Goal: Contribute content: Add original content to the website for others to see

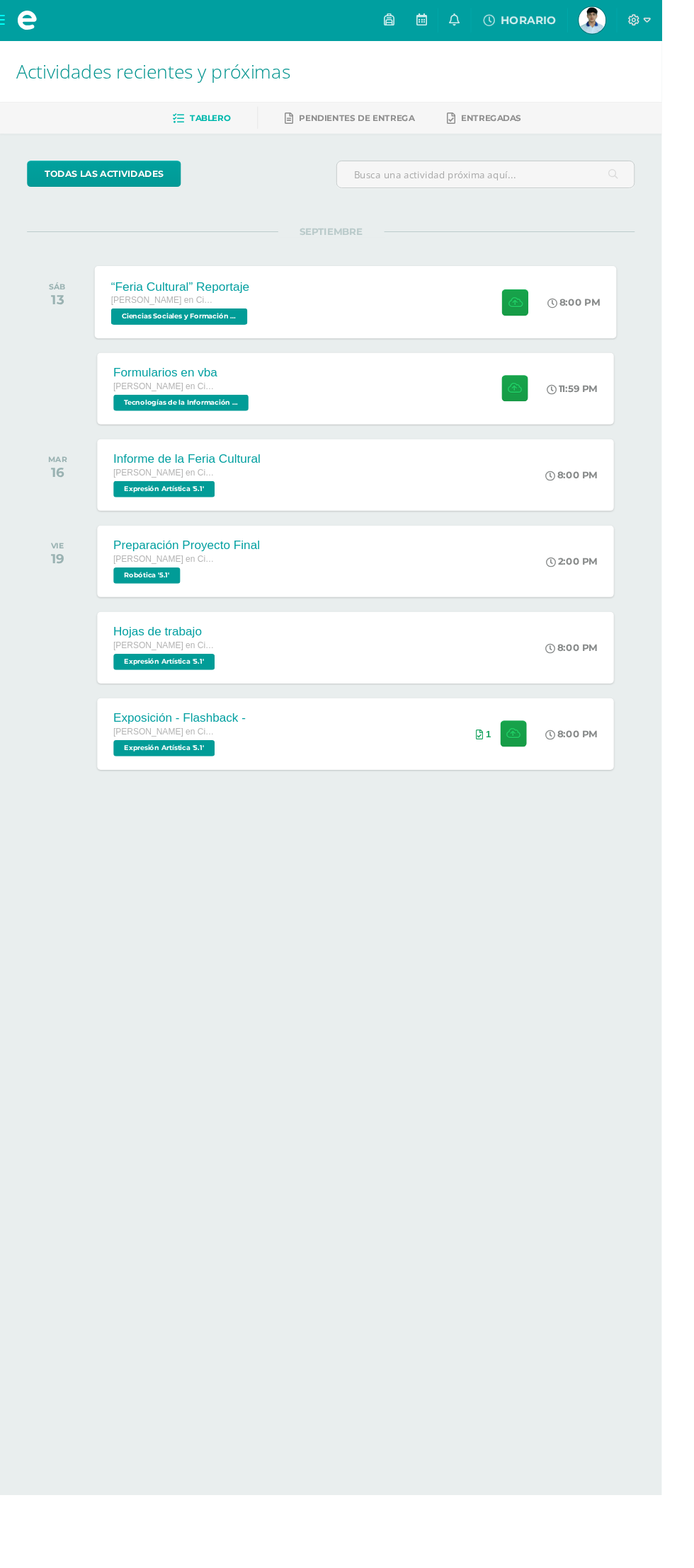
click at [418, 308] on div "“Feria Cultural” Reportaje [PERSON_NAME] en Ciencias y Letras Ciencias Sociales…" at bounding box center [373, 317] width 547 height 76
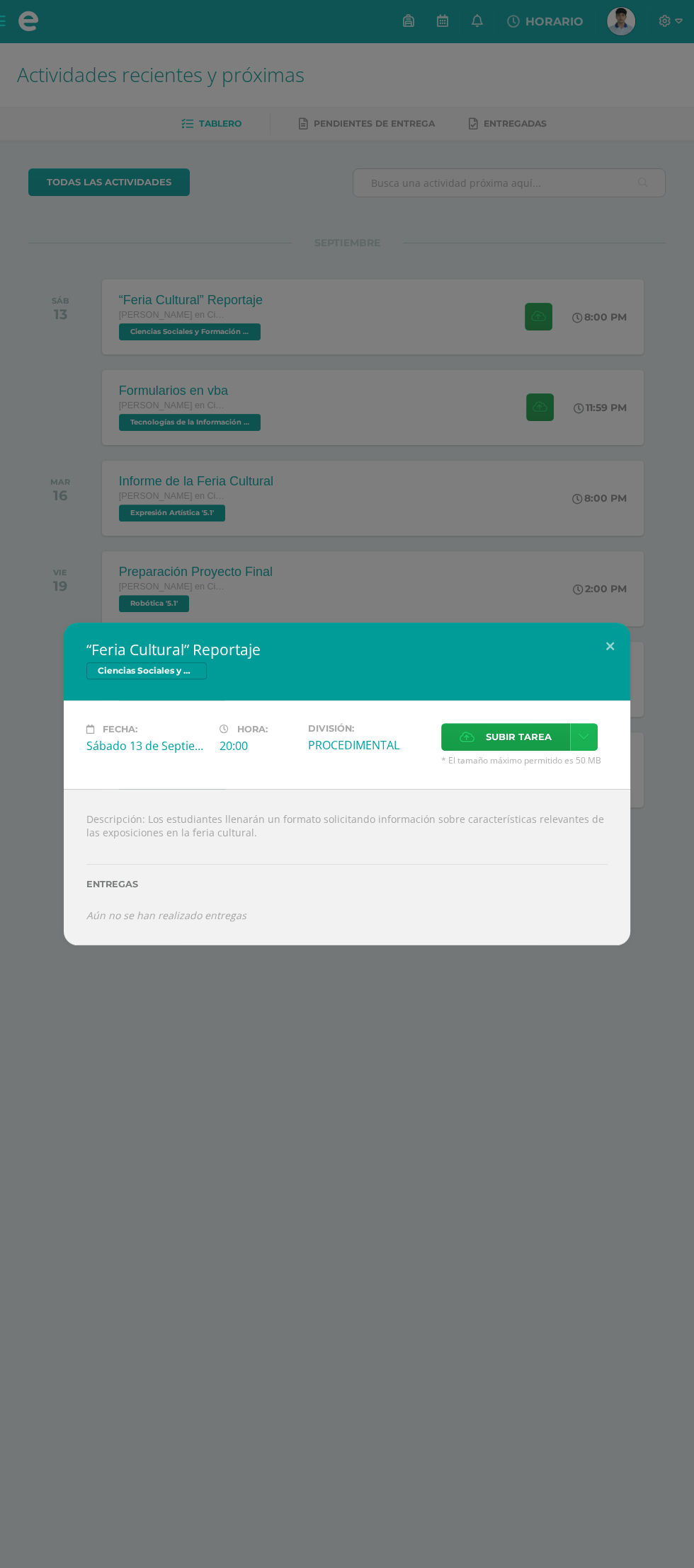
click at [589, 738] on link at bounding box center [584, 737] width 28 height 28
click at [560, 789] on div "Descripción: Los estudiantes llenarán un formato solicitando información sobre …" at bounding box center [346, 867] width 566 height 156
click at [583, 737] on icon at bounding box center [584, 737] width 11 height 12
click at [533, 784] on div "Subir enlace Ingresa el enlace Cancelar Aceptar" at bounding box center [533, 769] width 143 height 39
click at [556, 784] on div "Subir enlace Ingresa el enlace Cancelar Aceptar" at bounding box center [533, 769] width 143 height 39
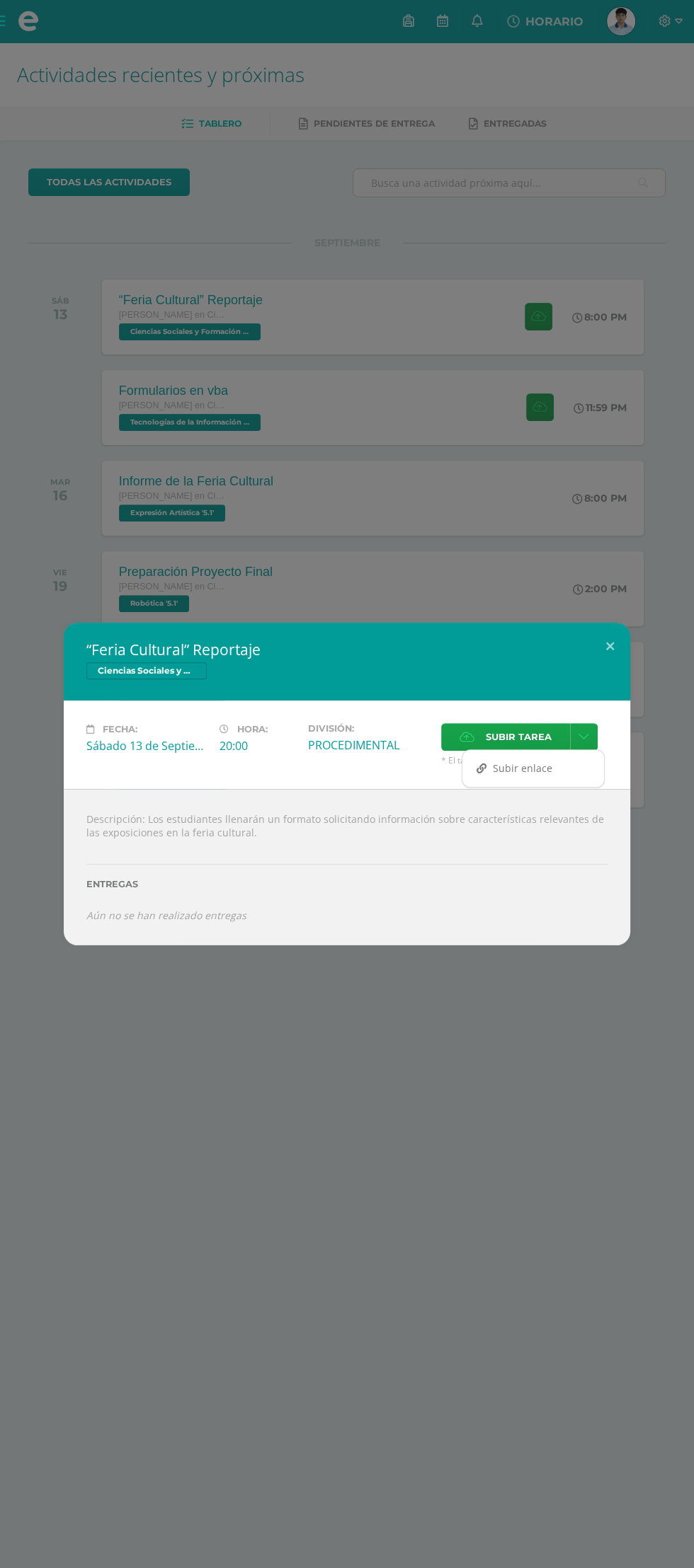
click at [552, 778] on div "Subir enlace" at bounding box center [532, 769] width 141 height 23
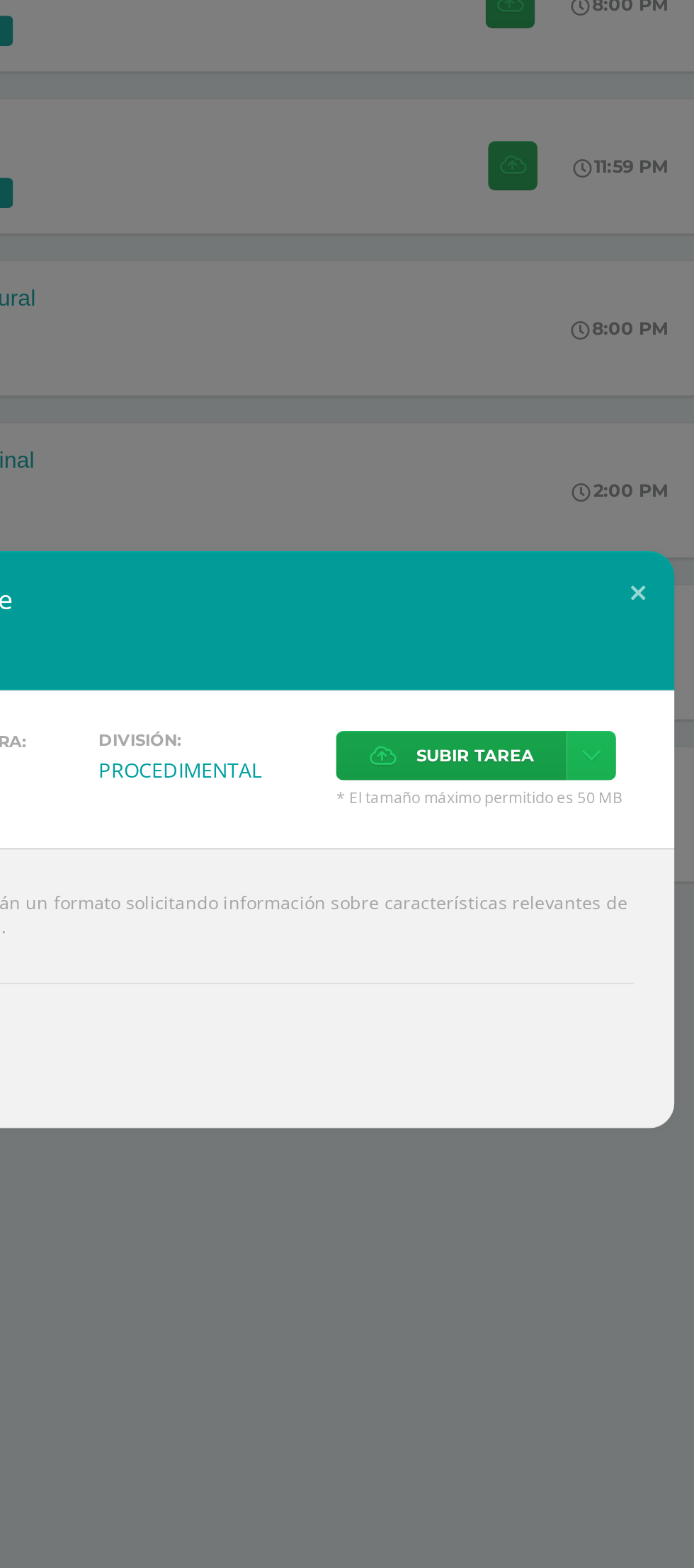
click at [589, 744] on link at bounding box center [584, 737] width 28 height 28
click at [552, 778] on link "Subir enlace" at bounding box center [532, 768] width 141 height 22
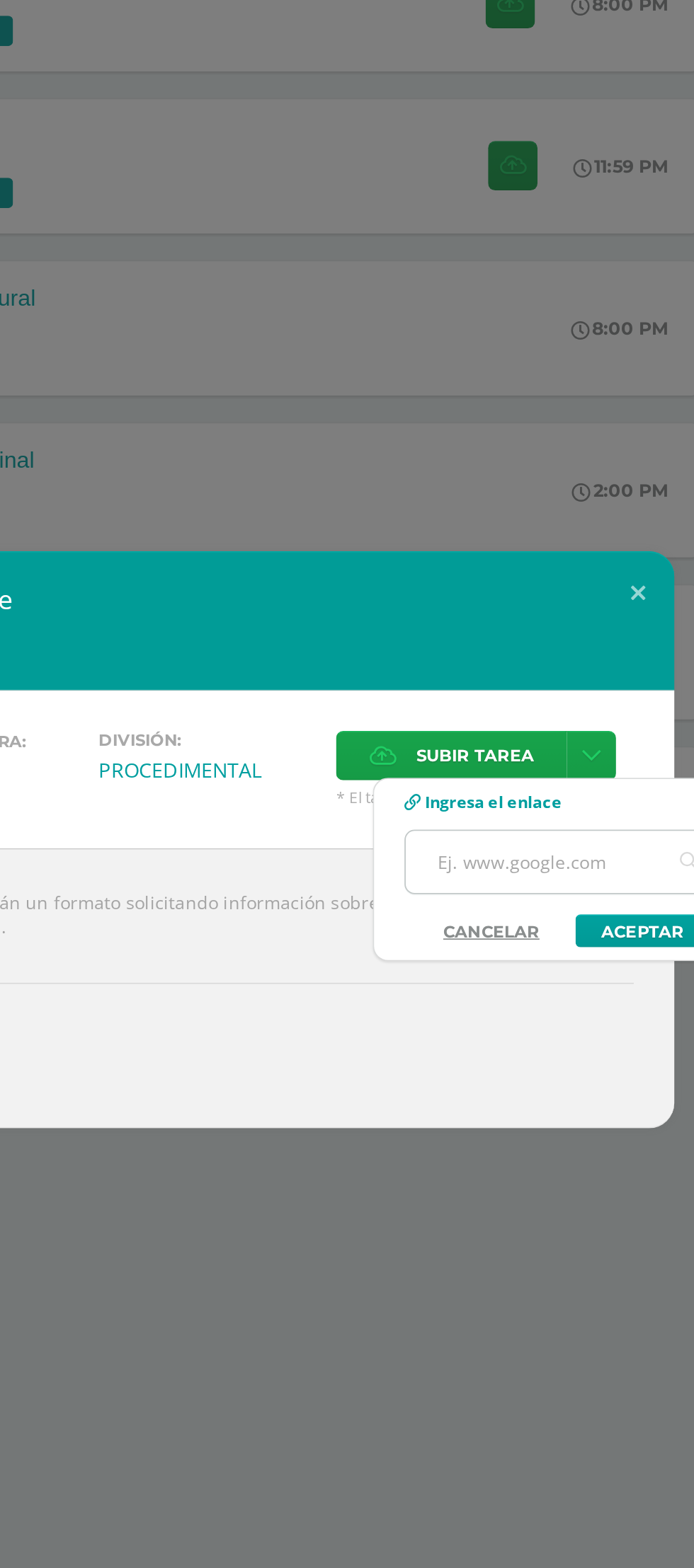
click at [559, 802] on input "text" at bounding box center [569, 796] width 177 height 35
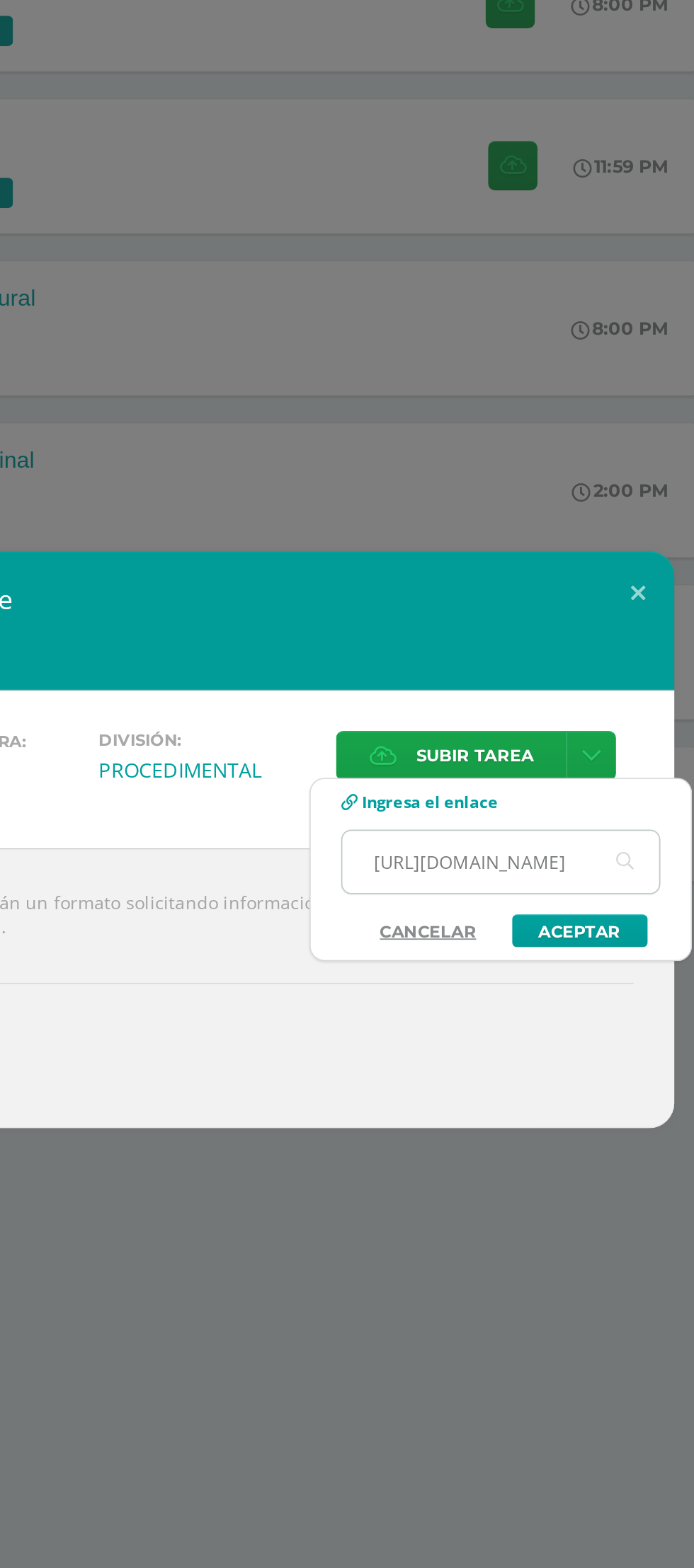
scroll to position [0, 316]
type input "[URL][DOMAIN_NAME]"
click at [584, 828] on link "Aceptar" at bounding box center [578, 835] width 76 height 18
